Goal: Task Accomplishment & Management: Manage account settings

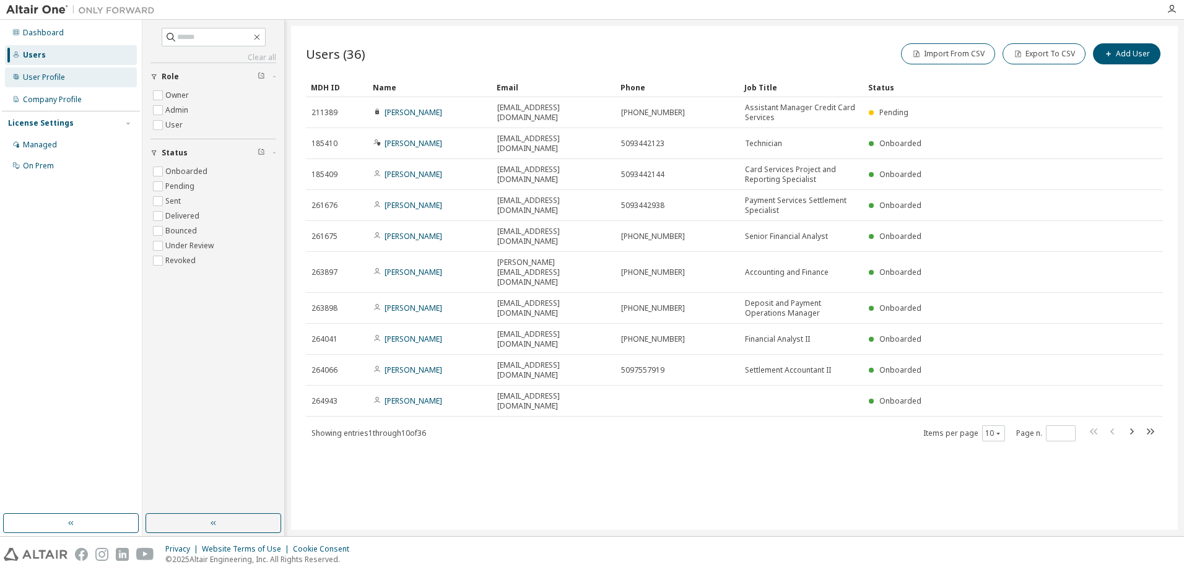
click at [38, 77] on div "User Profile" at bounding box center [44, 77] width 42 height 10
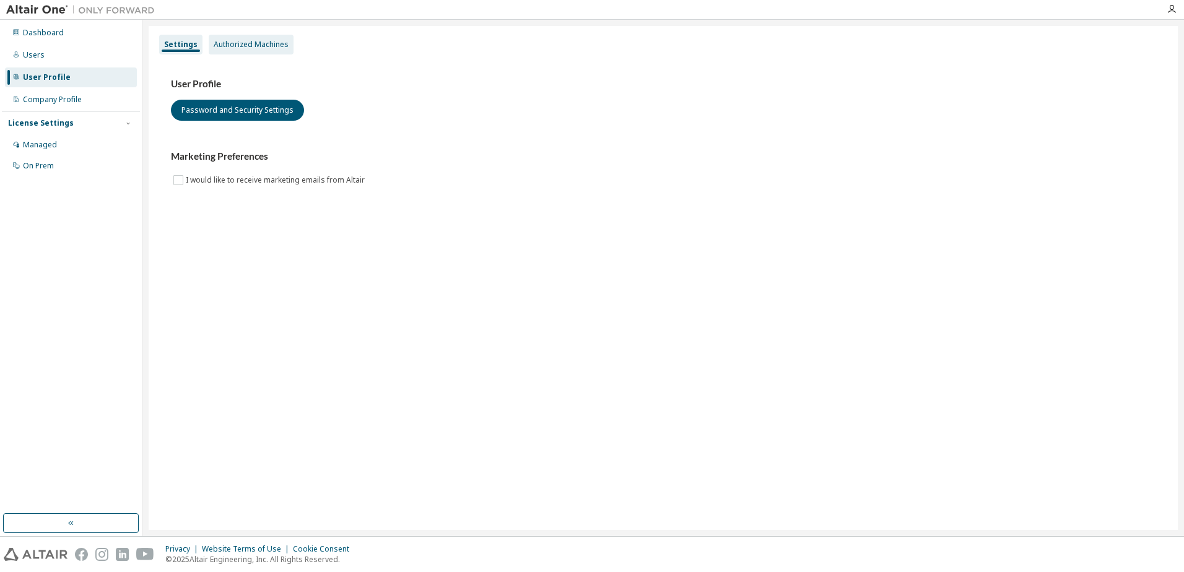
click at [233, 40] on div "Authorized Machines" at bounding box center [251, 45] width 75 height 10
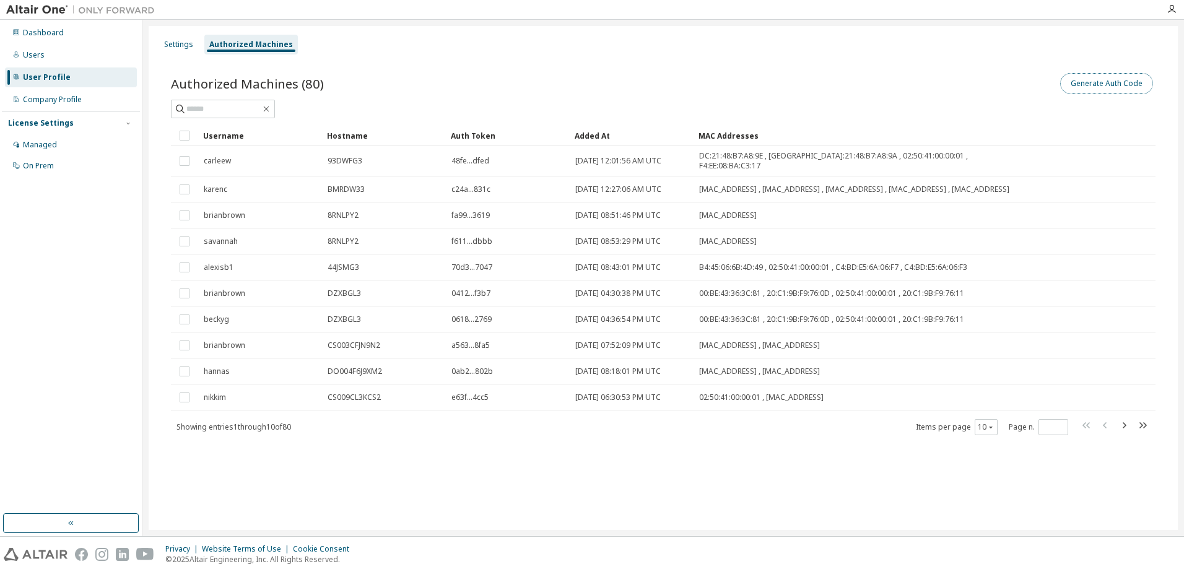
click at [1104, 82] on button "Generate Auth Code" at bounding box center [1106, 83] width 93 height 21
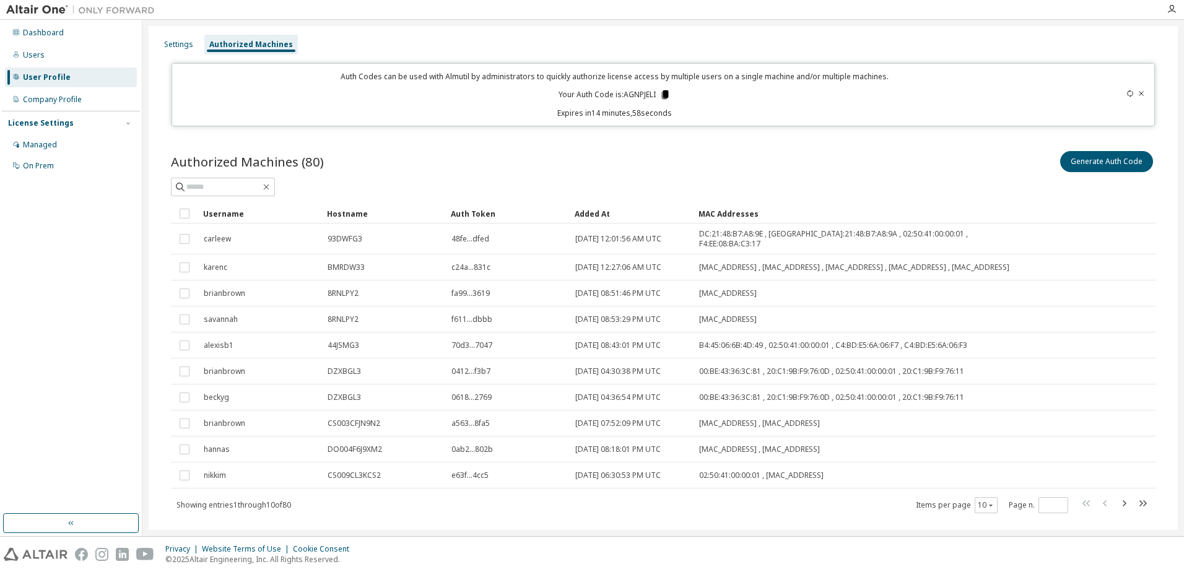
click at [665, 94] on icon at bounding box center [665, 94] width 7 height 9
click at [1092, 166] on button "Generate Auth Code" at bounding box center [1106, 161] width 93 height 21
click at [1089, 160] on button "Generate Auth Code" at bounding box center [1106, 161] width 93 height 21
click at [1140, 87] on div at bounding box center [1098, 94] width 97 height 47
click at [1138, 92] on icon at bounding box center [1141, 93] width 7 height 7
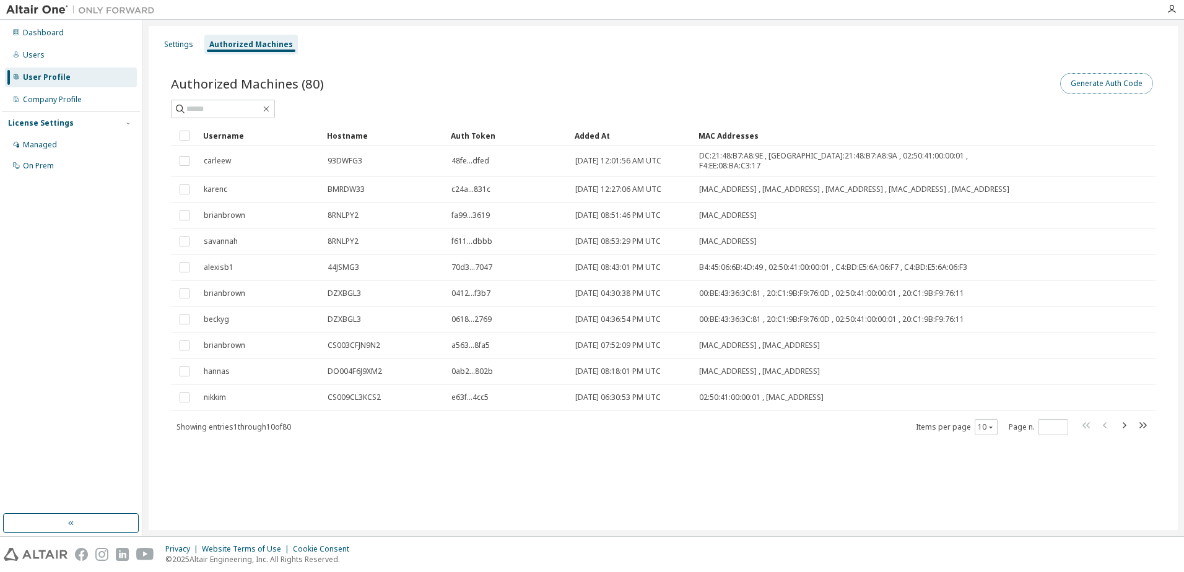
click at [1126, 84] on button "Generate Auth Code" at bounding box center [1106, 83] width 93 height 21
click at [1108, 86] on button "Generate Auth Code" at bounding box center [1106, 83] width 93 height 21
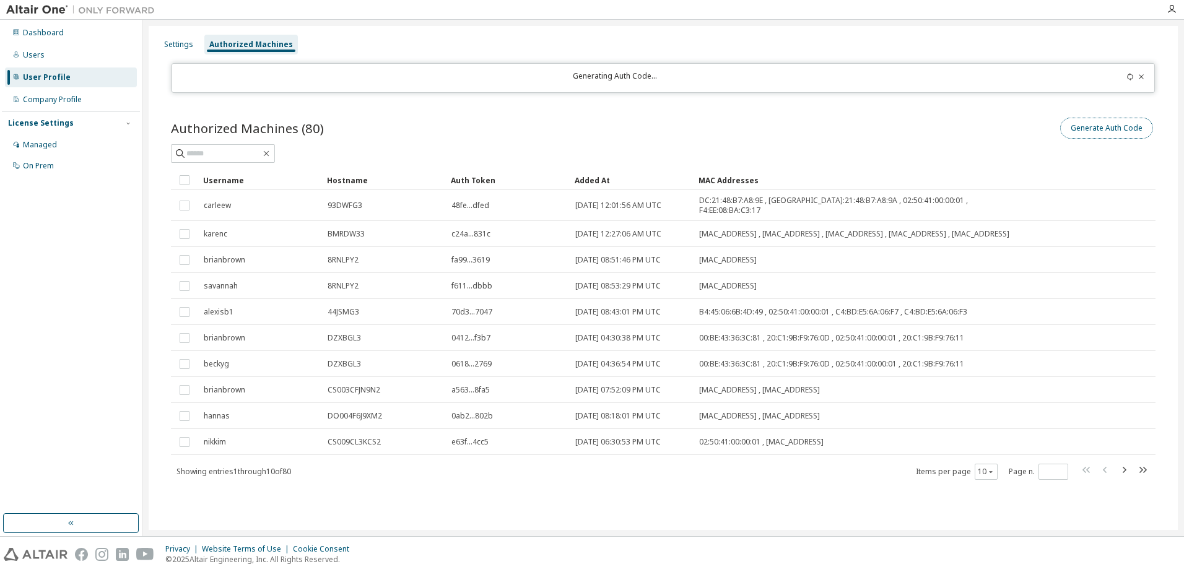
click at [1103, 124] on button "Generate Auth Code" at bounding box center [1106, 128] width 93 height 21
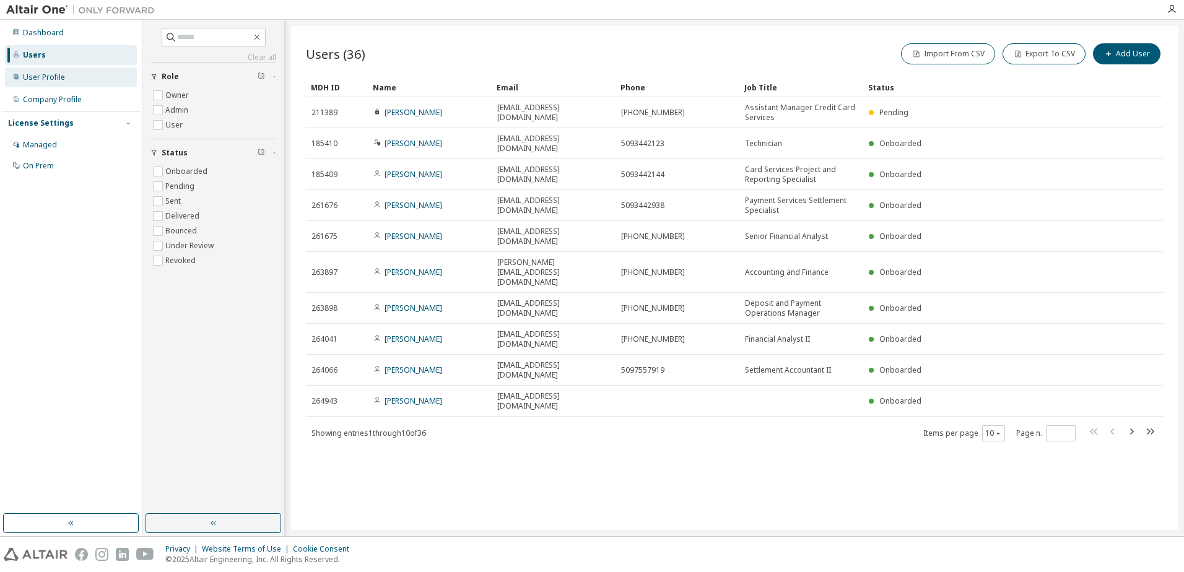
click at [39, 72] on div "User Profile" at bounding box center [44, 77] width 42 height 10
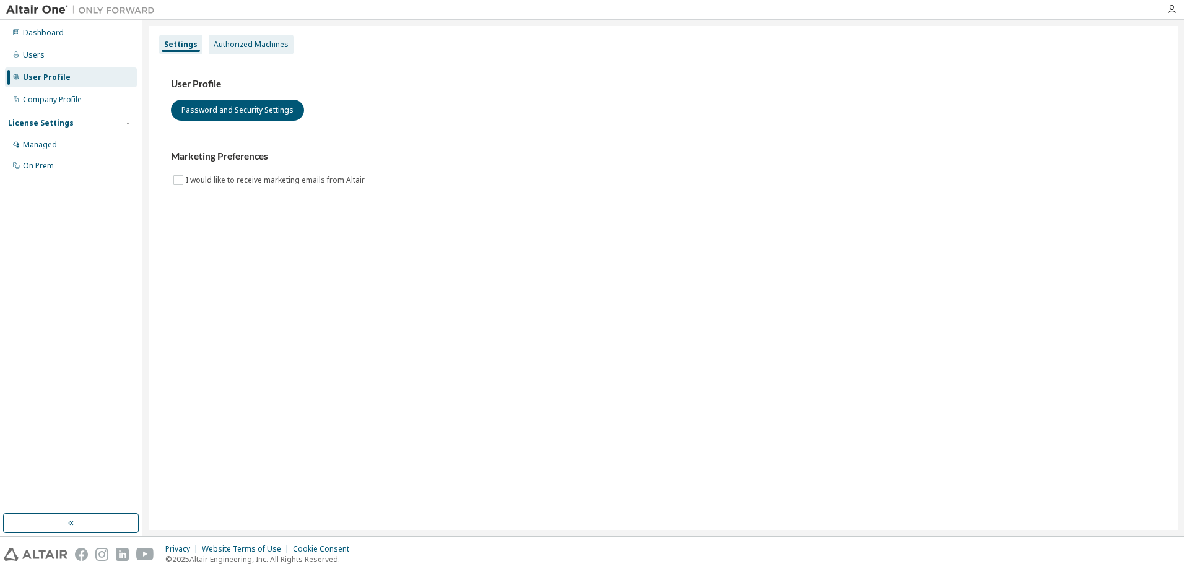
click at [251, 46] on div "Authorized Machines" at bounding box center [251, 45] width 75 height 10
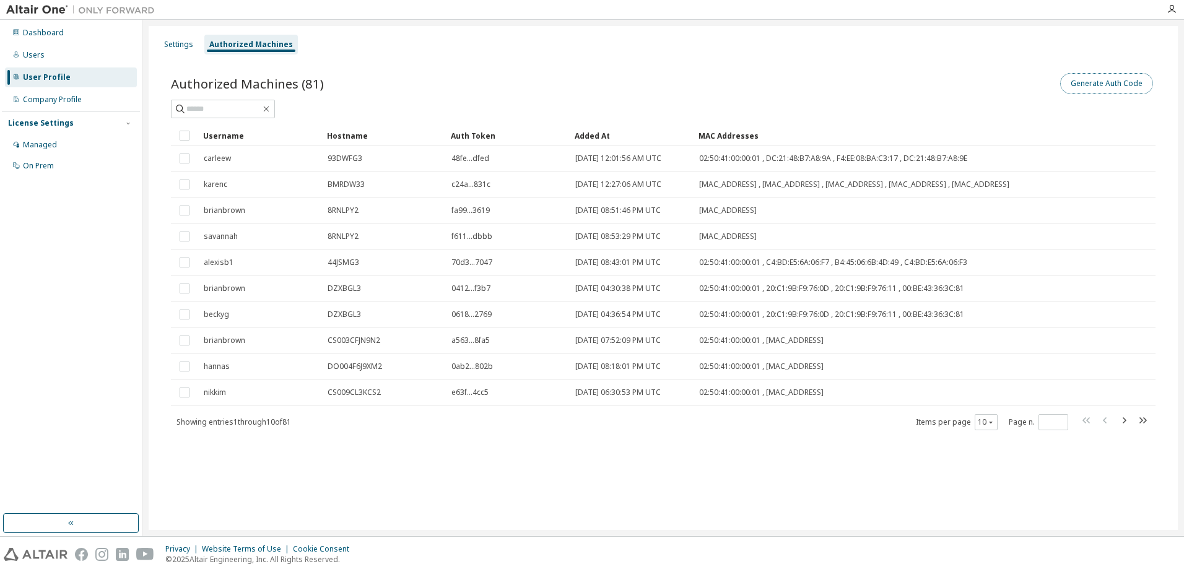
click at [1110, 83] on button "Generate Auth Code" at bounding box center [1106, 83] width 93 height 21
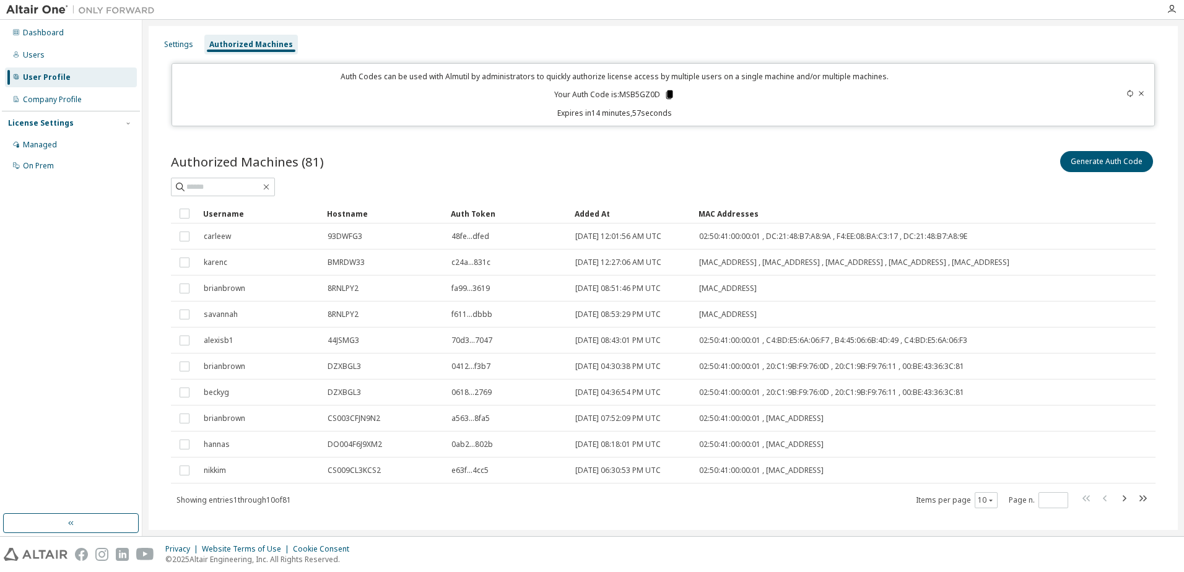
click at [667, 96] on icon at bounding box center [669, 94] width 7 height 9
click at [666, 97] on icon at bounding box center [669, 94] width 7 height 9
